Goal: Information Seeking & Learning: Learn about a topic

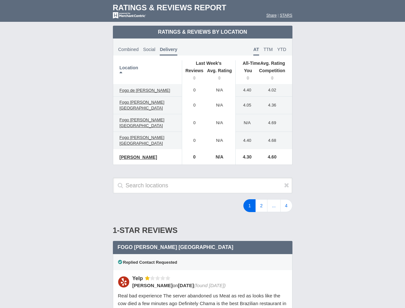
scroll to position [311, 0]
click at [202, 154] on td "0" at bounding box center [193, 156] width 22 height 15
click at [147, 72] on th "Location" at bounding box center [147, 72] width 69 height 24
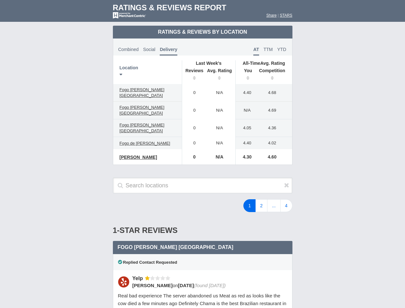
click at [193, 75] on th "Reviews" at bounding box center [193, 75] width 22 height 18
click at [220, 75] on th "Avg. Rating" at bounding box center [220, 75] width 32 height 18
click at [245, 75] on th "You" at bounding box center [246, 75] width 20 height 18
click at [274, 75] on th "Competition" at bounding box center [273, 75] width 37 height 18
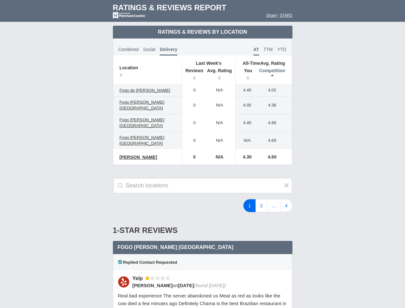
click at [203, 241] on div "Fogo [PERSON_NAME] San Antonio North 1 star Yelp Social,Combined" at bounding box center [202, 247] width 179 height 13
click at [287, 182] on icon at bounding box center [286, 185] width 5 height 6
